Goal: Task Accomplishment & Management: Use online tool/utility

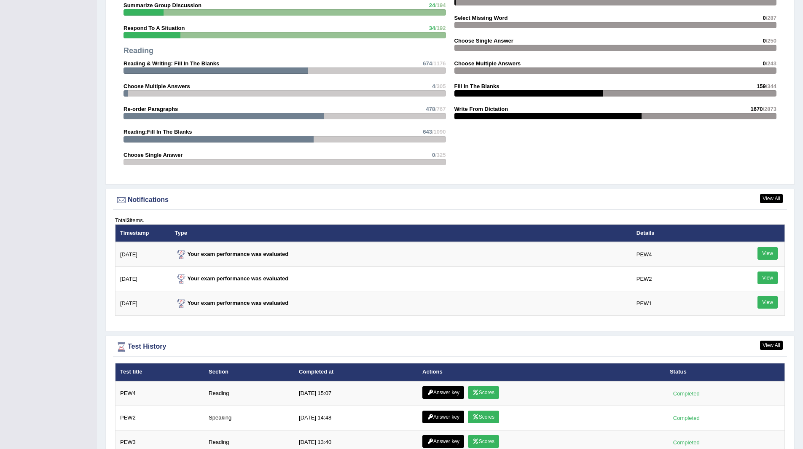
scroll to position [1013, 0]
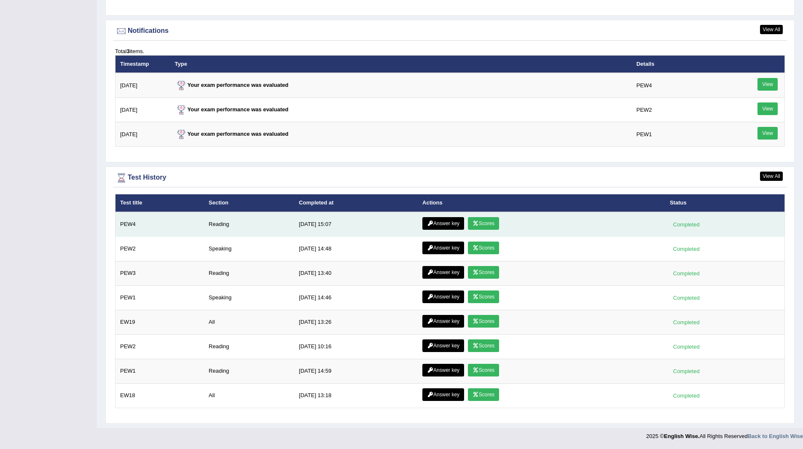
click at [432, 222] on link "Answer key" at bounding box center [444, 223] width 42 height 13
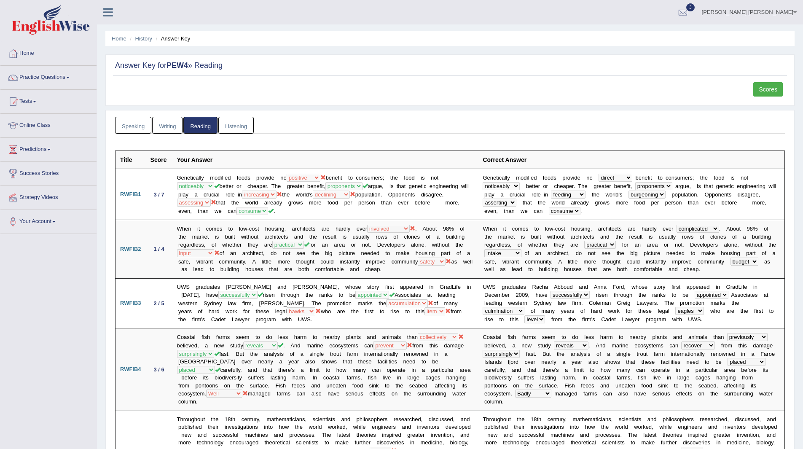
click at [170, 38] on li "Answer Key" at bounding box center [172, 39] width 37 height 8
click at [144, 38] on link "History" at bounding box center [143, 38] width 17 height 6
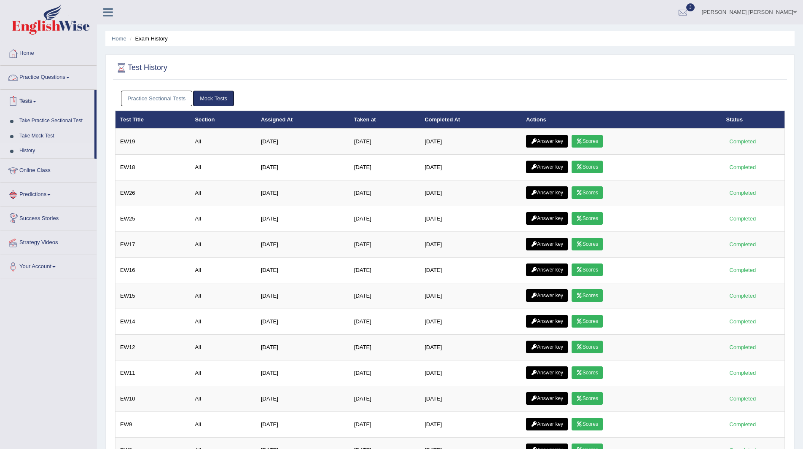
click at [40, 72] on link "Practice Questions" at bounding box center [48, 76] width 96 height 21
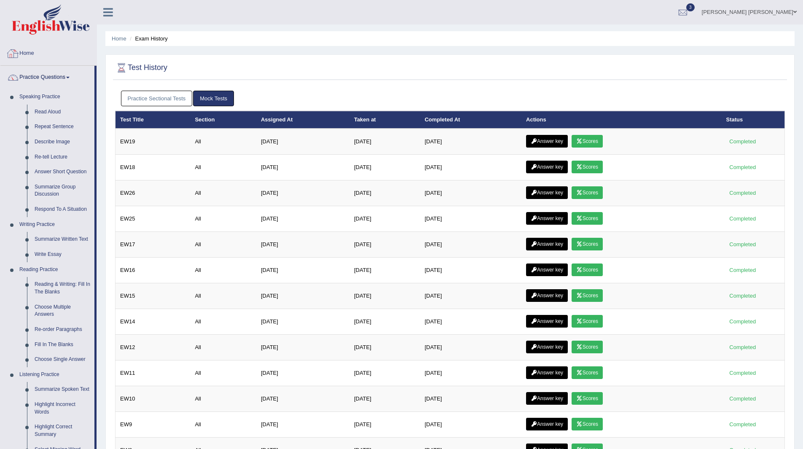
click at [24, 50] on link "Home" at bounding box center [48, 52] width 96 height 21
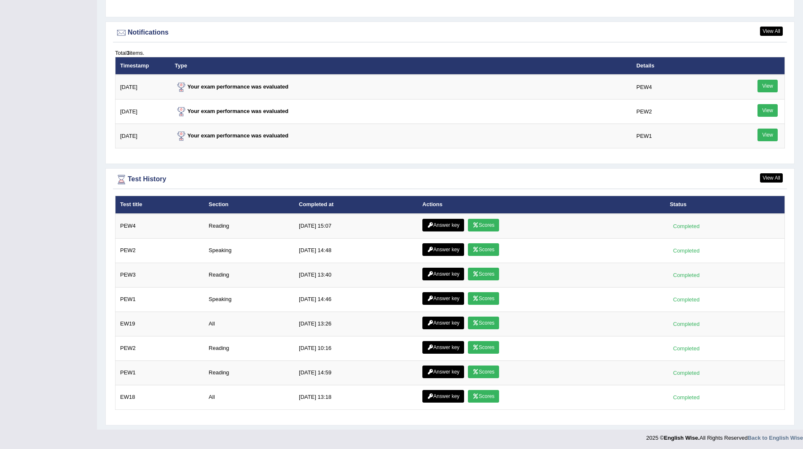
scroll to position [1012, 0]
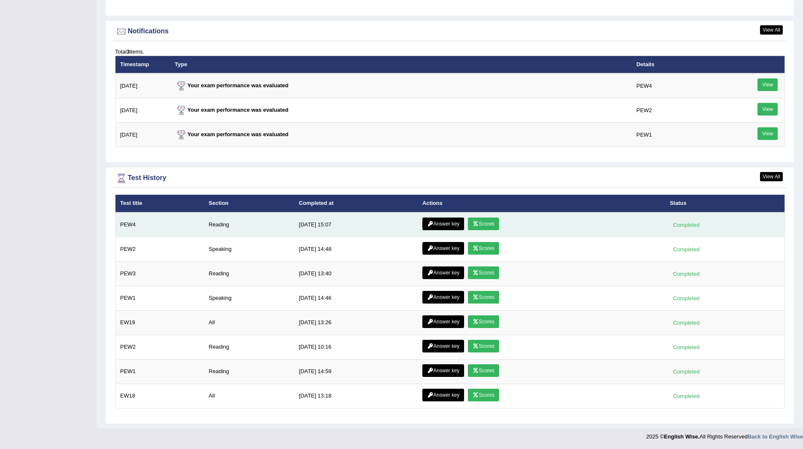
click at [483, 224] on link "Scores" at bounding box center [483, 224] width 31 height 13
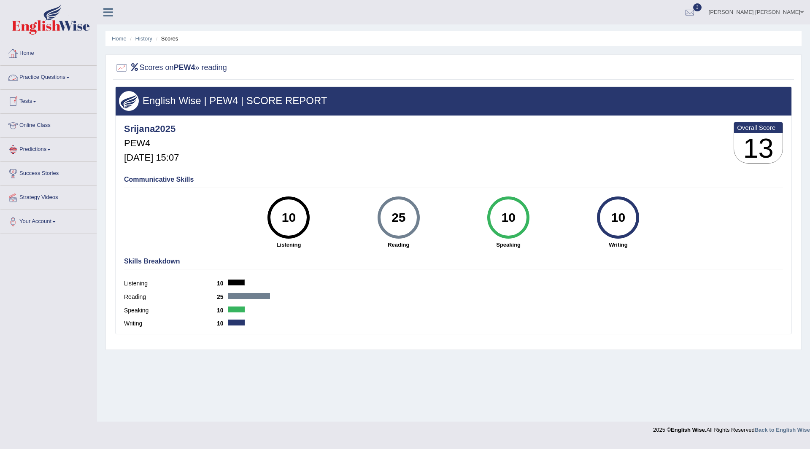
click at [32, 76] on link "Practice Questions" at bounding box center [48, 76] width 96 height 21
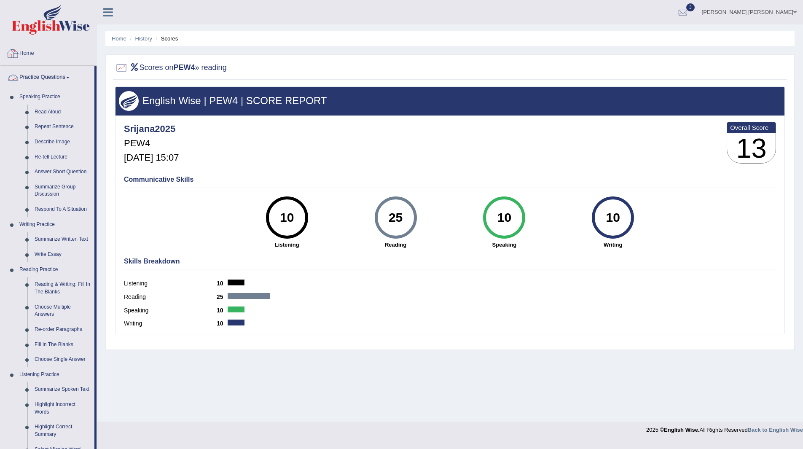
click at [30, 48] on link "Home" at bounding box center [48, 52] width 96 height 21
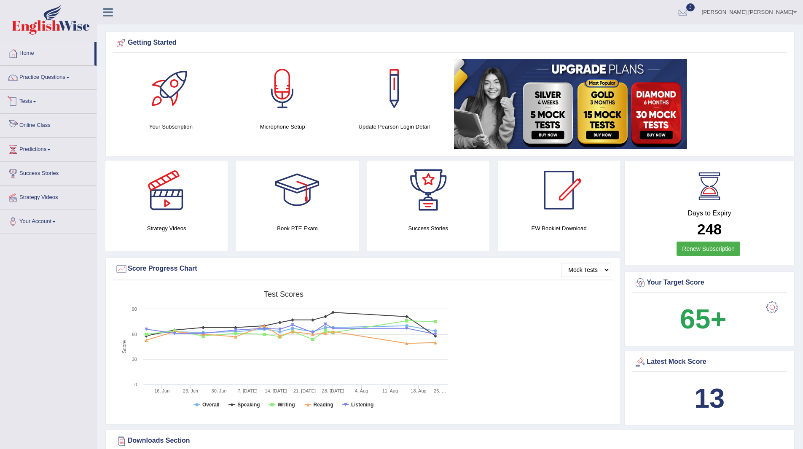
click at [33, 101] on link "Tests" at bounding box center [48, 100] width 96 height 21
click at [58, 120] on link "Take Practice Sectional Test" at bounding box center [55, 120] width 79 height 15
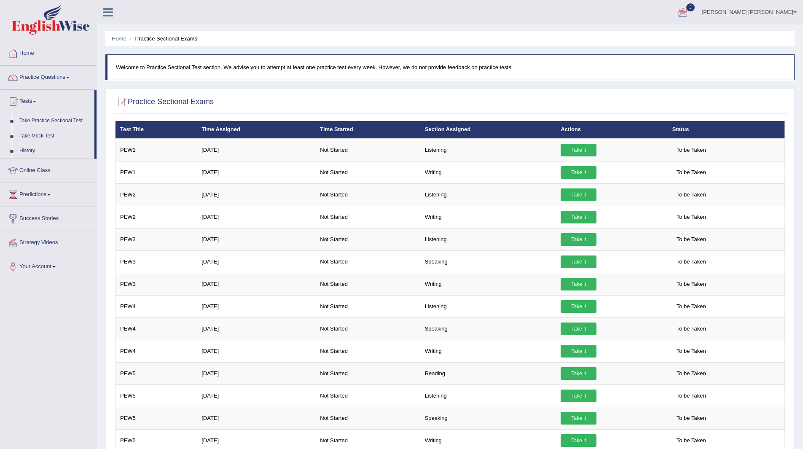
click at [695, 8] on span "3" at bounding box center [691, 7] width 8 height 8
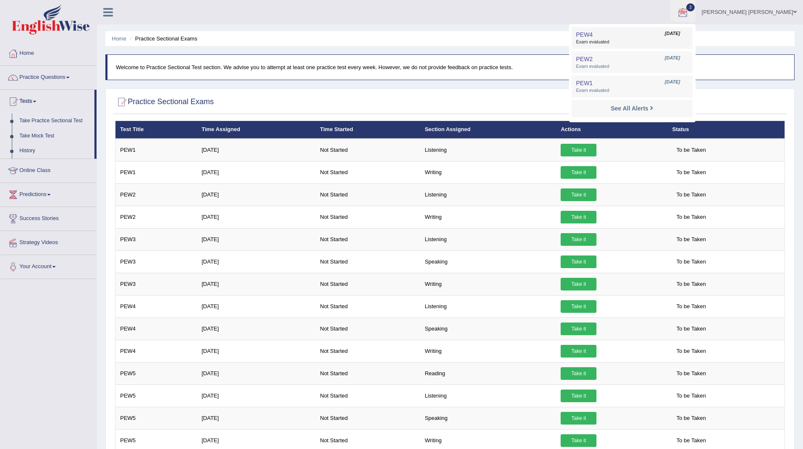
click at [623, 39] on span "Exam evaluated" at bounding box center [632, 42] width 112 height 7
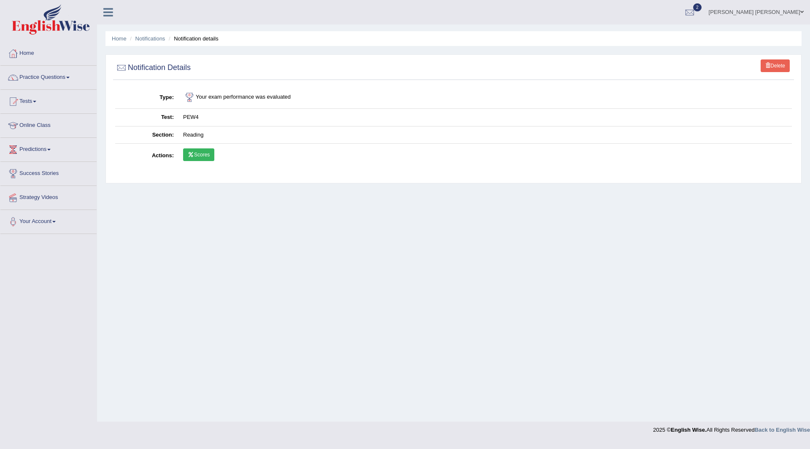
click at [207, 154] on link "Scores" at bounding box center [198, 154] width 31 height 13
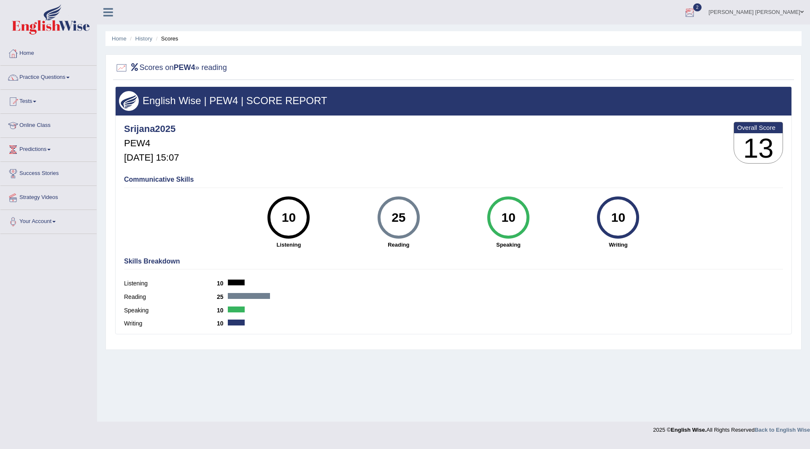
click at [701, 4] on span "2" at bounding box center [697, 7] width 8 height 8
click at [629, 39] on span "Exam evaluated" at bounding box center [638, 42] width 112 height 7
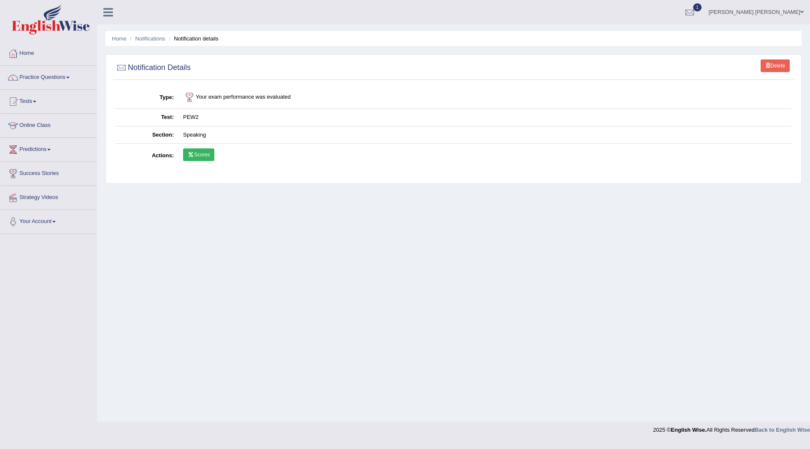
click at [205, 157] on link "Scores" at bounding box center [198, 154] width 31 height 13
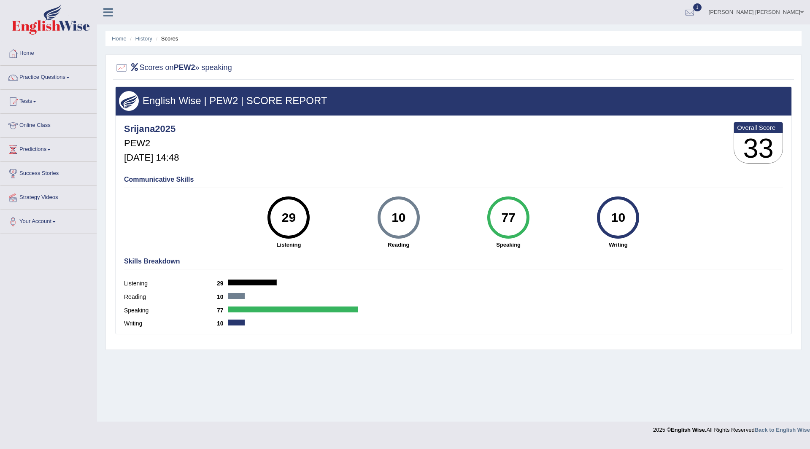
click at [701, 5] on span "1" at bounding box center [697, 7] width 8 height 8
click at [635, 40] on span "Exam evaluated" at bounding box center [638, 42] width 112 height 7
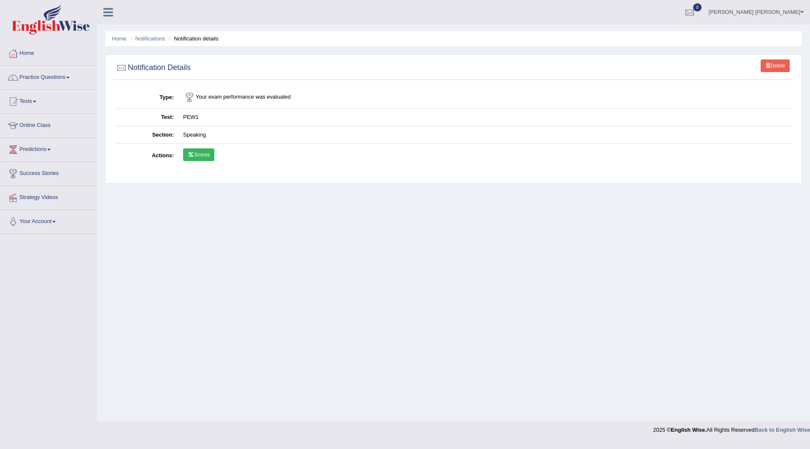
click at [197, 156] on link "Scores" at bounding box center [198, 154] width 31 height 13
click at [32, 75] on link "Practice Questions" at bounding box center [48, 76] width 96 height 21
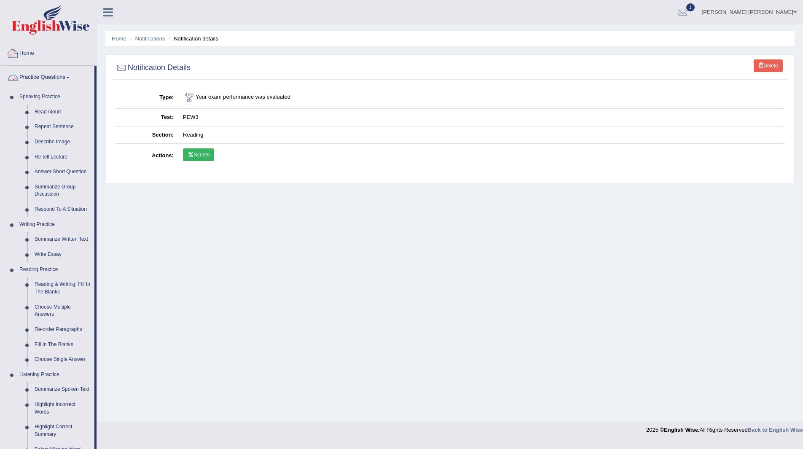
click at [26, 52] on link "Home" at bounding box center [48, 52] width 96 height 21
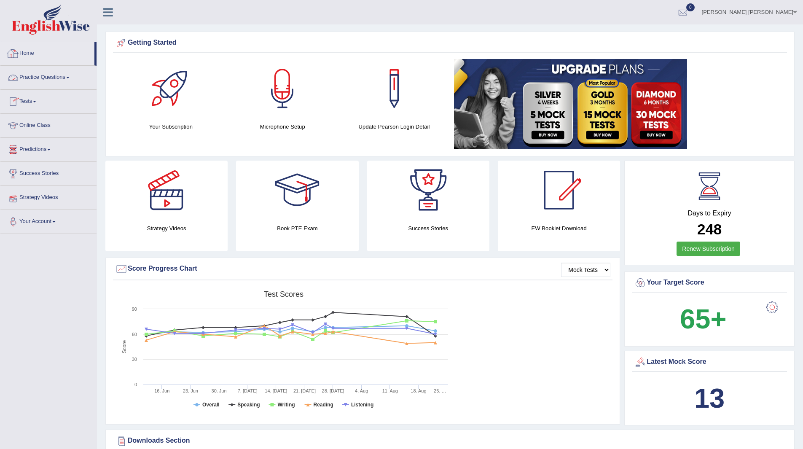
click at [31, 54] on link "Home" at bounding box center [47, 52] width 94 height 21
click at [29, 99] on link "Tests" at bounding box center [48, 100] width 96 height 21
click at [48, 119] on link "Take Practice Sectional Test" at bounding box center [55, 120] width 79 height 15
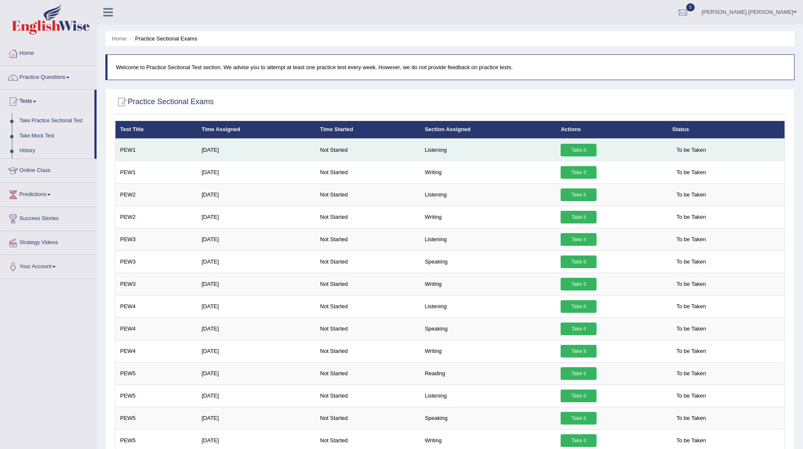
click at [564, 148] on link "Take it" at bounding box center [579, 150] width 36 height 13
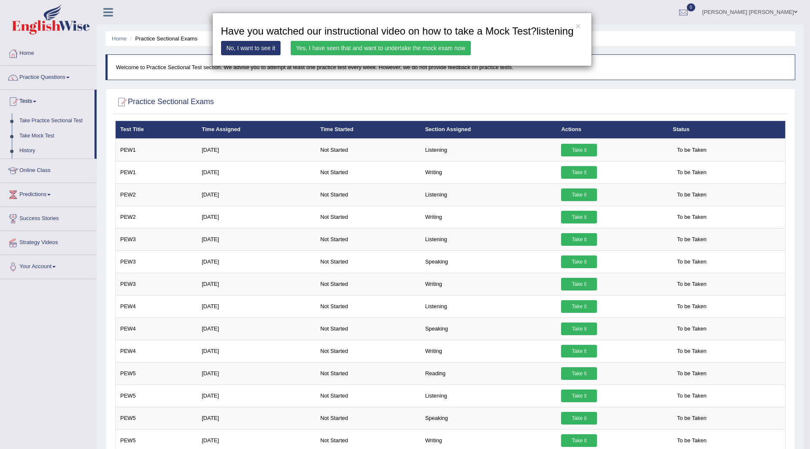
click at [390, 46] on link "Yes, I have seen that and want to undertake the mock exam now" at bounding box center [381, 48] width 180 height 14
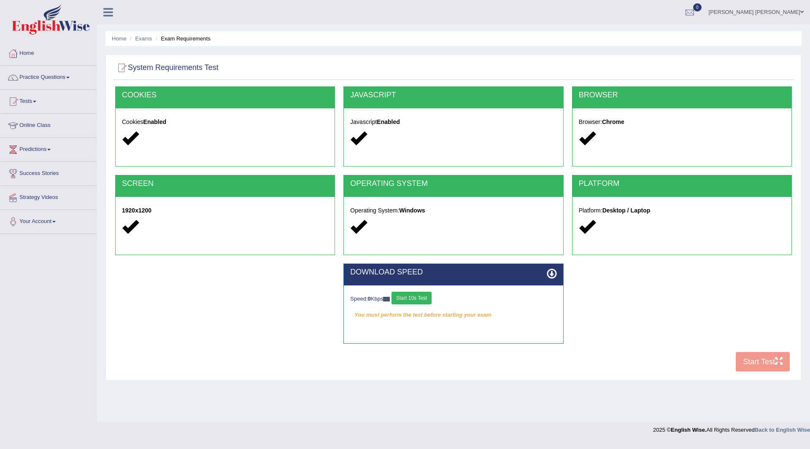
click at [419, 299] on button "Start 10s Test" at bounding box center [411, 298] width 40 height 13
click at [431, 298] on button "Start 10s Test" at bounding box center [421, 298] width 40 height 13
click at [750, 364] on button "Start Test" at bounding box center [762, 361] width 54 height 19
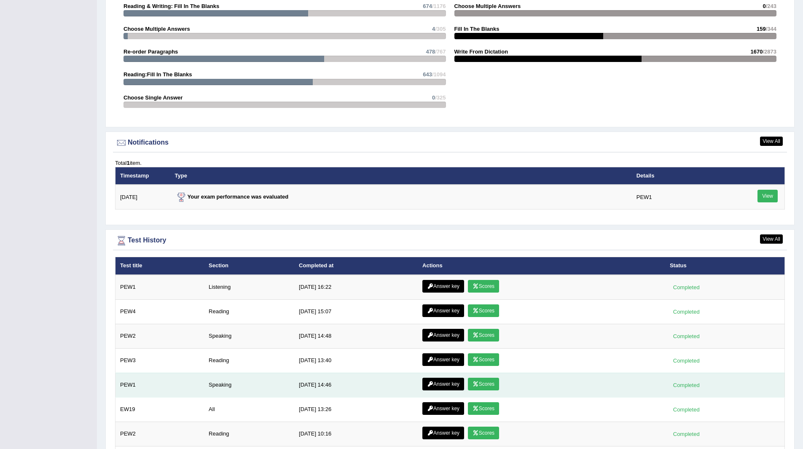
scroll to position [964, 0]
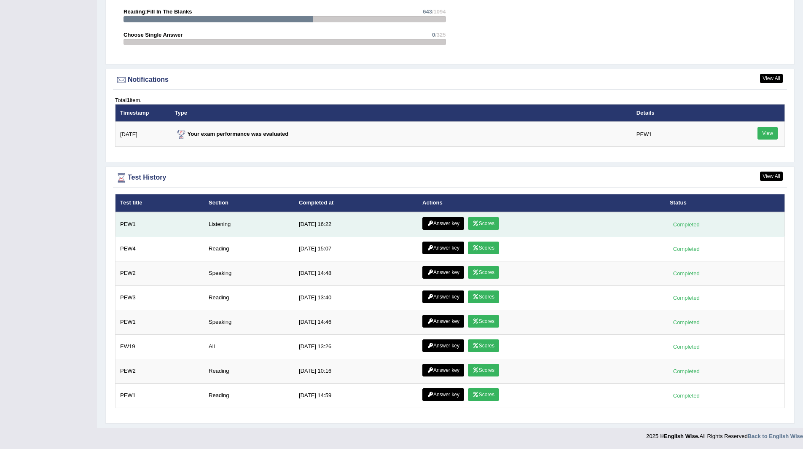
click at [476, 219] on link "Scores" at bounding box center [483, 223] width 31 height 13
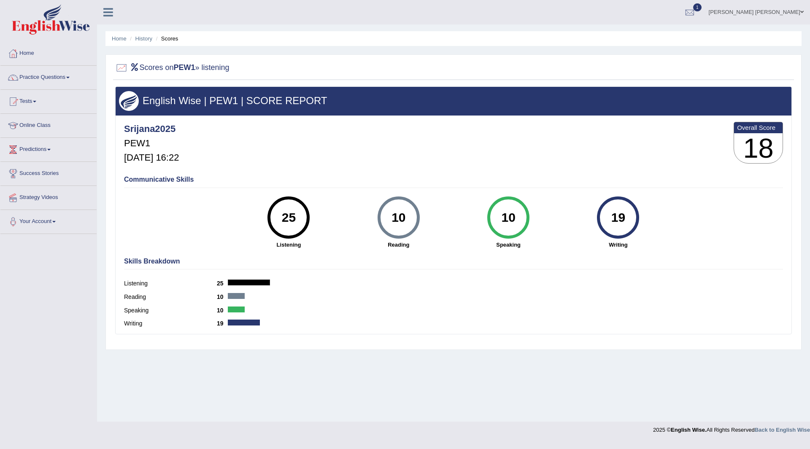
click at [31, 51] on link "Home" at bounding box center [48, 52] width 96 height 21
